Goal: Task Accomplishment & Management: Use online tool/utility

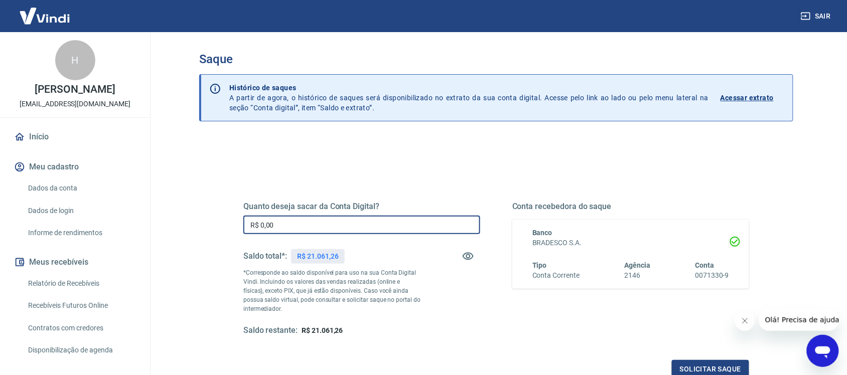
drag, startPoint x: 313, startPoint y: 229, endPoint x: 128, endPoint y: 193, distance: 189.0
click at [126, 204] on div "Sair H [PERSON_NAME] [EMAIL_ADDRESS][DOMAIN_NAME] Início Meu cadastro Dados da …" at bounding box center [423, 187] width 847 height 375
type input "R$ 989,47"
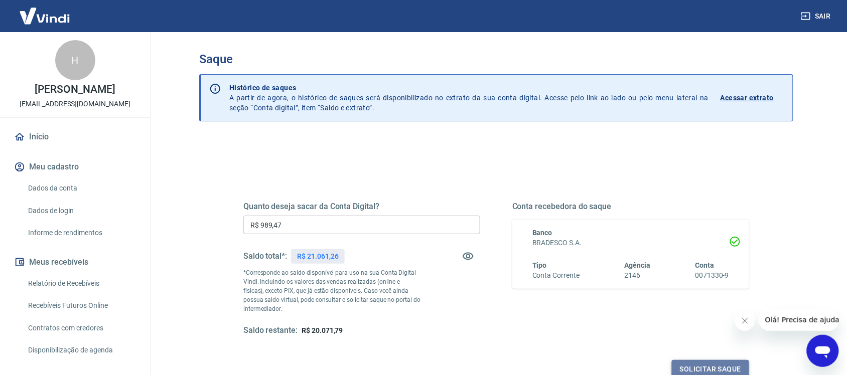
click at [713, 369] on button "Solicitar saque" at bounding box center [710, 369] width 77 height 19
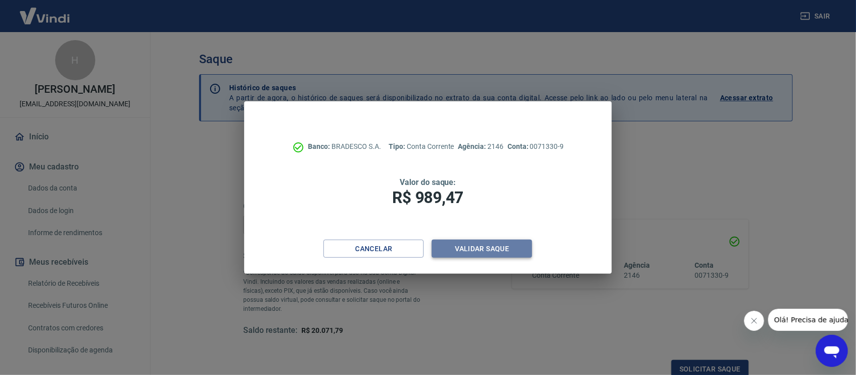
click at [474, 248] on button "Validar saque" at bounding box center [482, 249] width 100 height 19
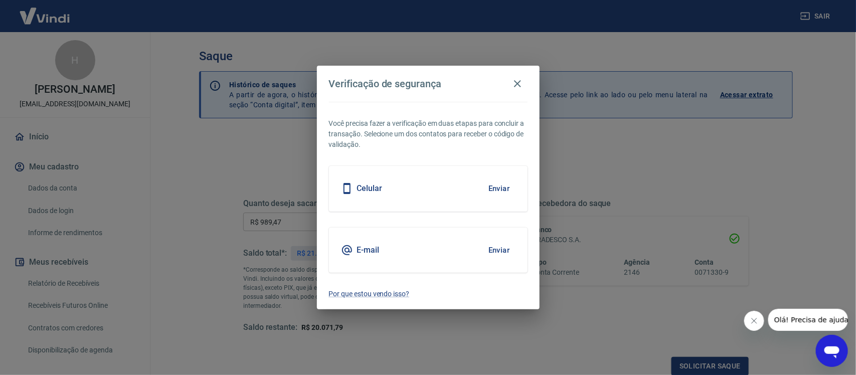
click at [507, 186] on button "Enviar" at bounding box center [499, 188] width 33 height 21
click at [497, 189] on button "Enviar" at bounding box center [499, 188] width 33 height 21
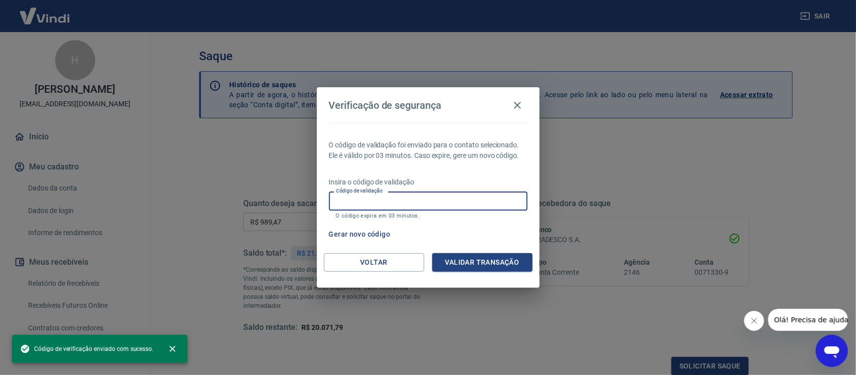
click at [383, 202] on input "Código de validação" at bounding box center [428, 201] width 199 height 19
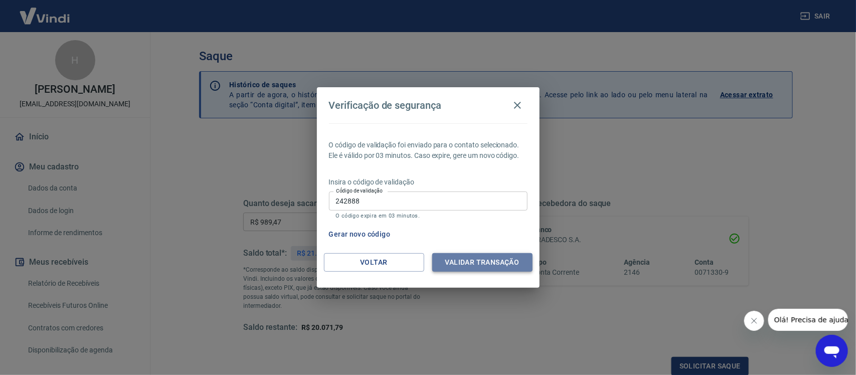
click at [497, 262] on button "Validar transação" at bounding box center [482, 262] width 100 height 19
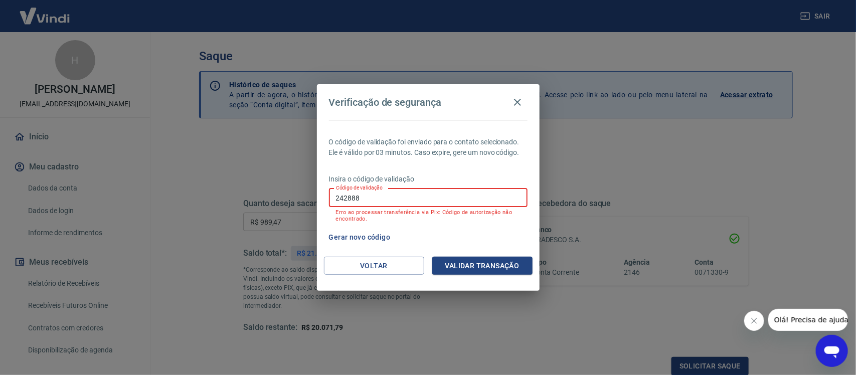
drag, startPoint x: 372, startPoint y: 196, endPoint x: 274, endPoint y: 207, distance: 98.4
click at [274, 207] on div "Verificação de segurança O código de validação foi enviado para o contato selec…" at bounding box center [428, 187] width 856 height 375
click at [451, 260] on button "Validar transação" at bounding box center [482, 266] width 100 height 19
drag, startPoint x: 373, startPoint y: 204, endPoint x: 284, endPoint y: 209, distance: 88.9
click at [284, 209] on div "Verificação de segurança O código de validação foi enviado para o contato selec…" at bounding box center [428, 187] width 856 height 375
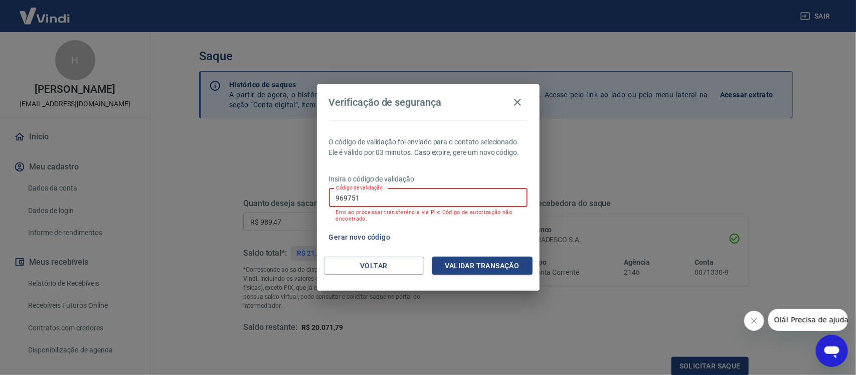
type input "3"
type input "650043"
click at [375, 267] on button "Voltar" at bounding box center [374, 266] width 100 height 19
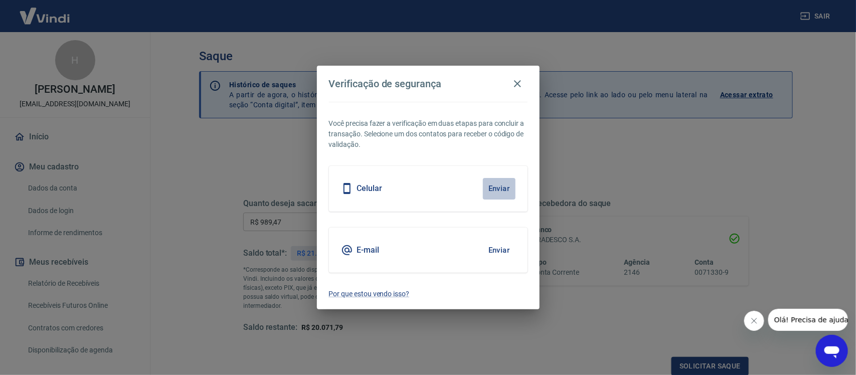
click at [500, 191] on button "Enviar" at bounding box center [499, 188] width 33 height 21
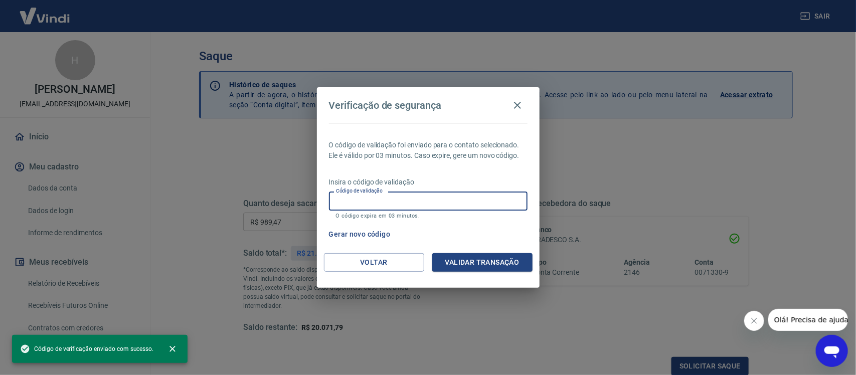
click at [347, 193] on div "Código de validação Código de validação O código expira em 03 minutos." at bounding box center [428, 205] width 199 height 27
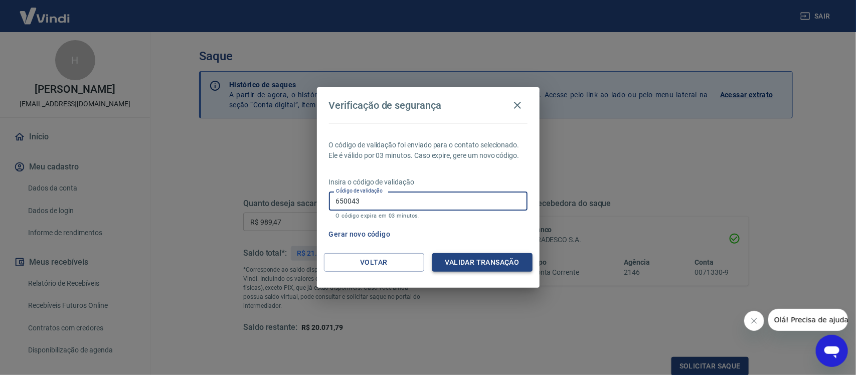
click at [489, 259] on button "Validar transação" at bounding box center [482, 262] width 100 height 19
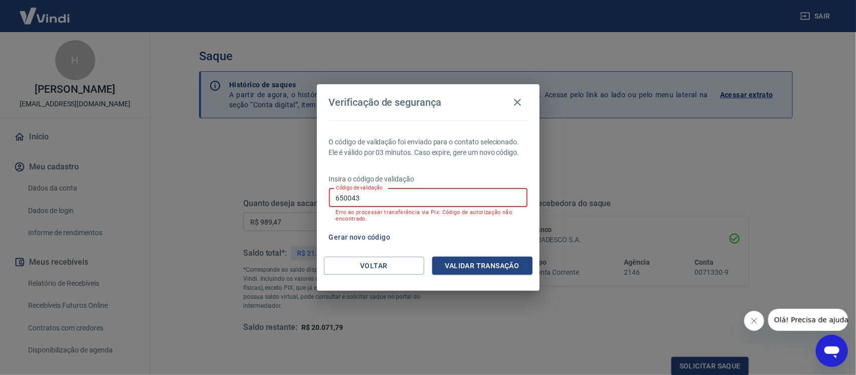
click at [378, 196] on input "650043" at bounding box center [428, 198] width 199 height 19
drag, startPoint x: 335, startPoint y: 197, endPoint x: 405, endPoint y: 206, distance: 71.3
click at [405, 206] on input "650043" at bounding box center [428, 198] width 199 height 19
type input "989534"
click at [470, 269] on button "Validar transação" at bounding box center [482, 266] width 100 height 19
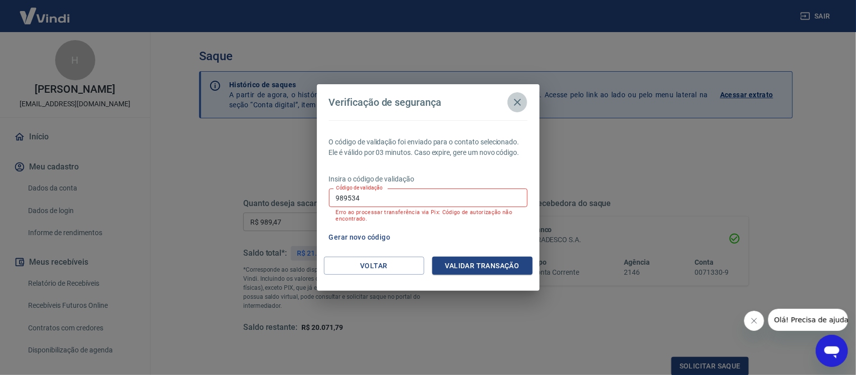
click at [520, 101] on icon "button" at bounding box center [518, 102] width 12 height 12
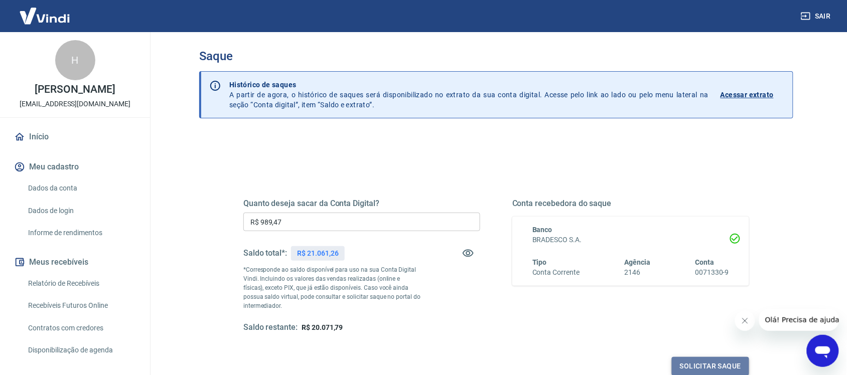
click at [707, 368] on button "Solicitar saque" at bounding box center [710, 366] width 77 height 19
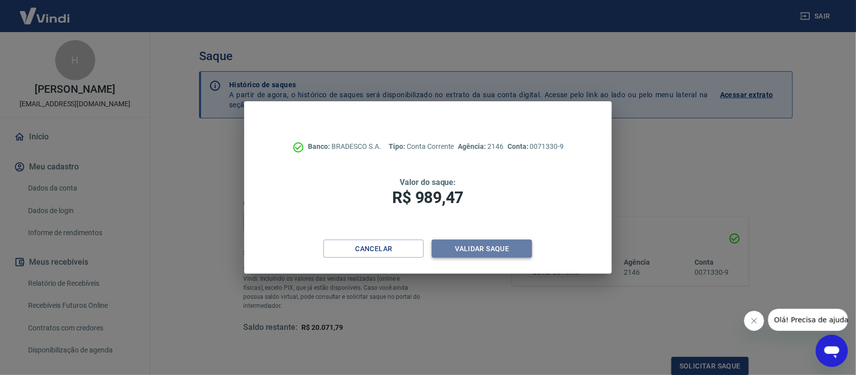
click at [483, 249] on button "Validar saque" at bounding box center [482, 249] width 100 height 19
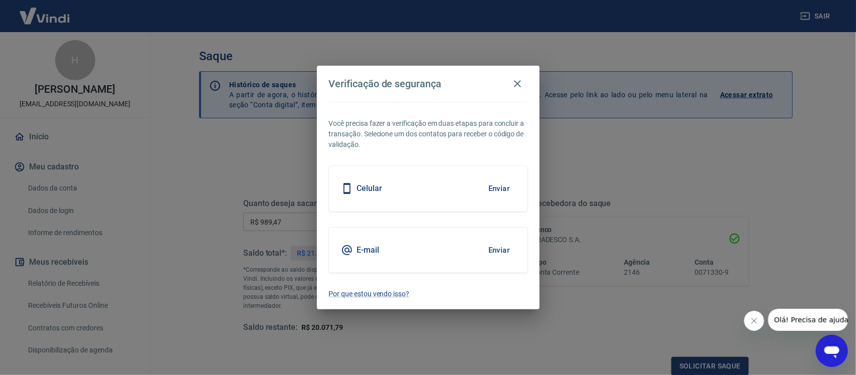
click at [494, 189] on button "Enviar" at bounding box center [499, 188] width 33 height 21
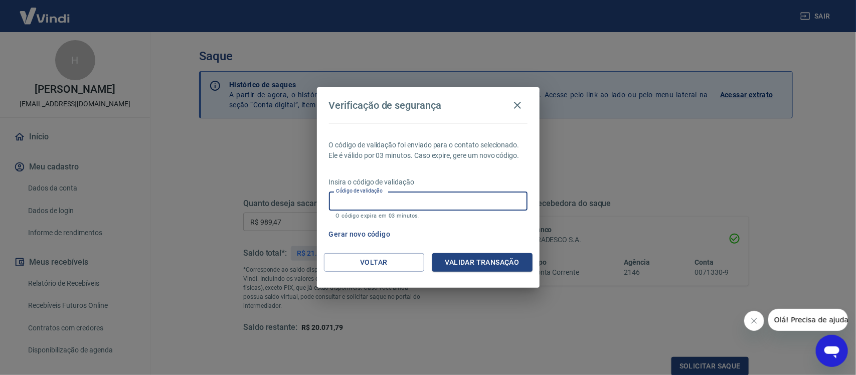
click at [370, 204] on input "Código de validação" at bounding box center [428, 201] width 199 height 19
type input "152205"
click at [480, 263] on button "Validar transação" at bounding box center [482, 262] width 100 height 19
